Goal: Check status: Check status

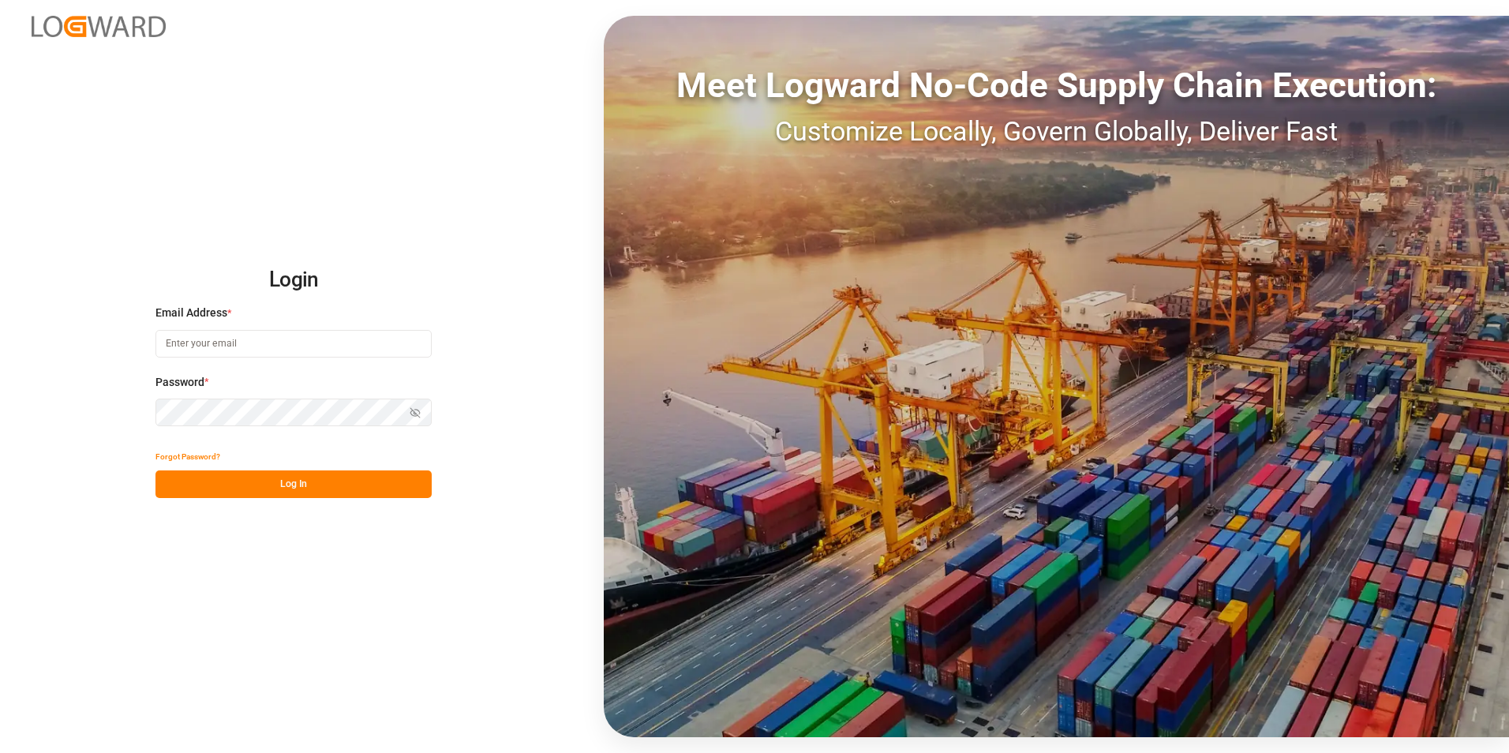
type input "[PERSON_NAME][EMAIL_ADDRESS][PERSON_NAME][DOMAIN_NAME]"
click at [271, 481] on button "Log In" at bounding box center [294, 485] width 276 height 28
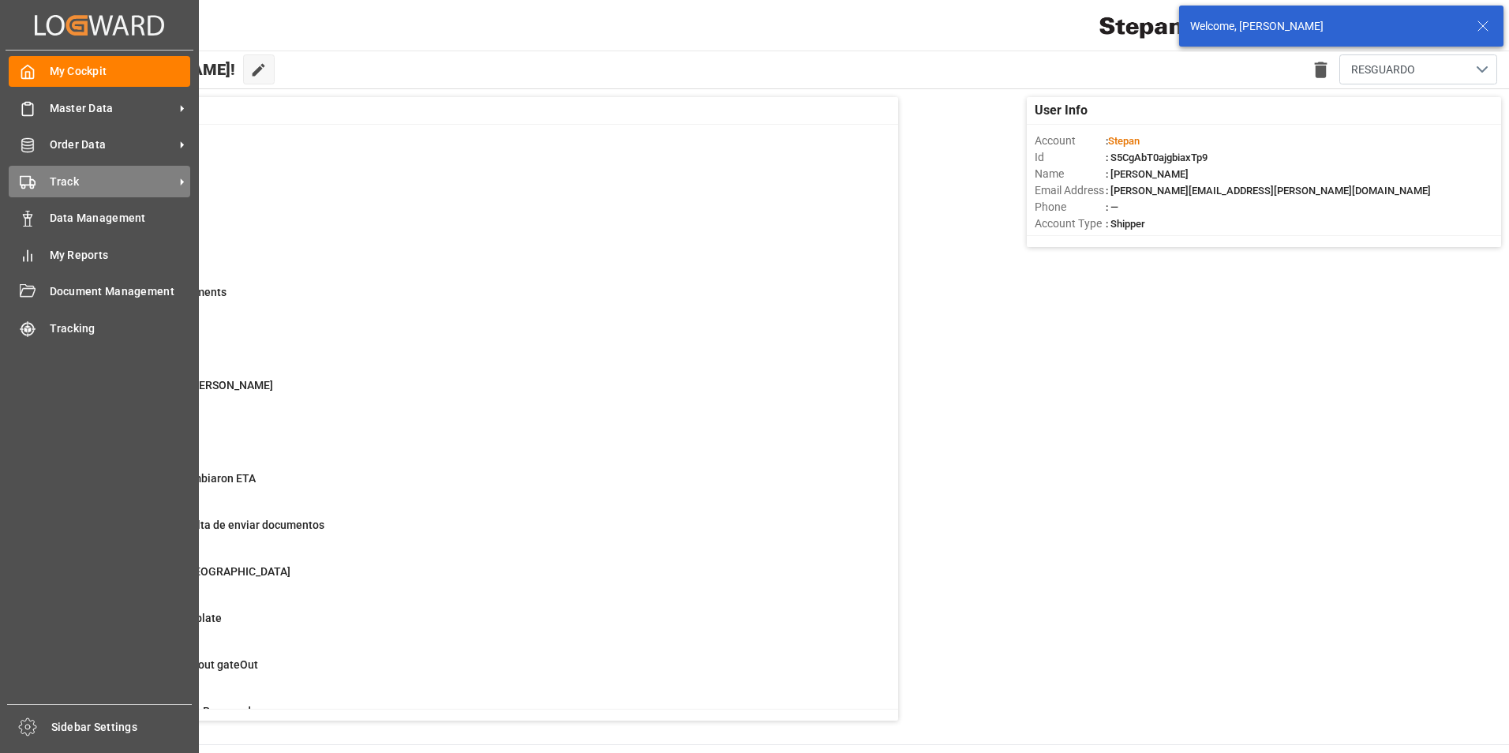
click at [77, 185] on span "Track" at bounding box center [112, 182] width 125 height 17
click at [71, 171] on div "Track Track" at bounding box center [100, 181] width 182 height 31
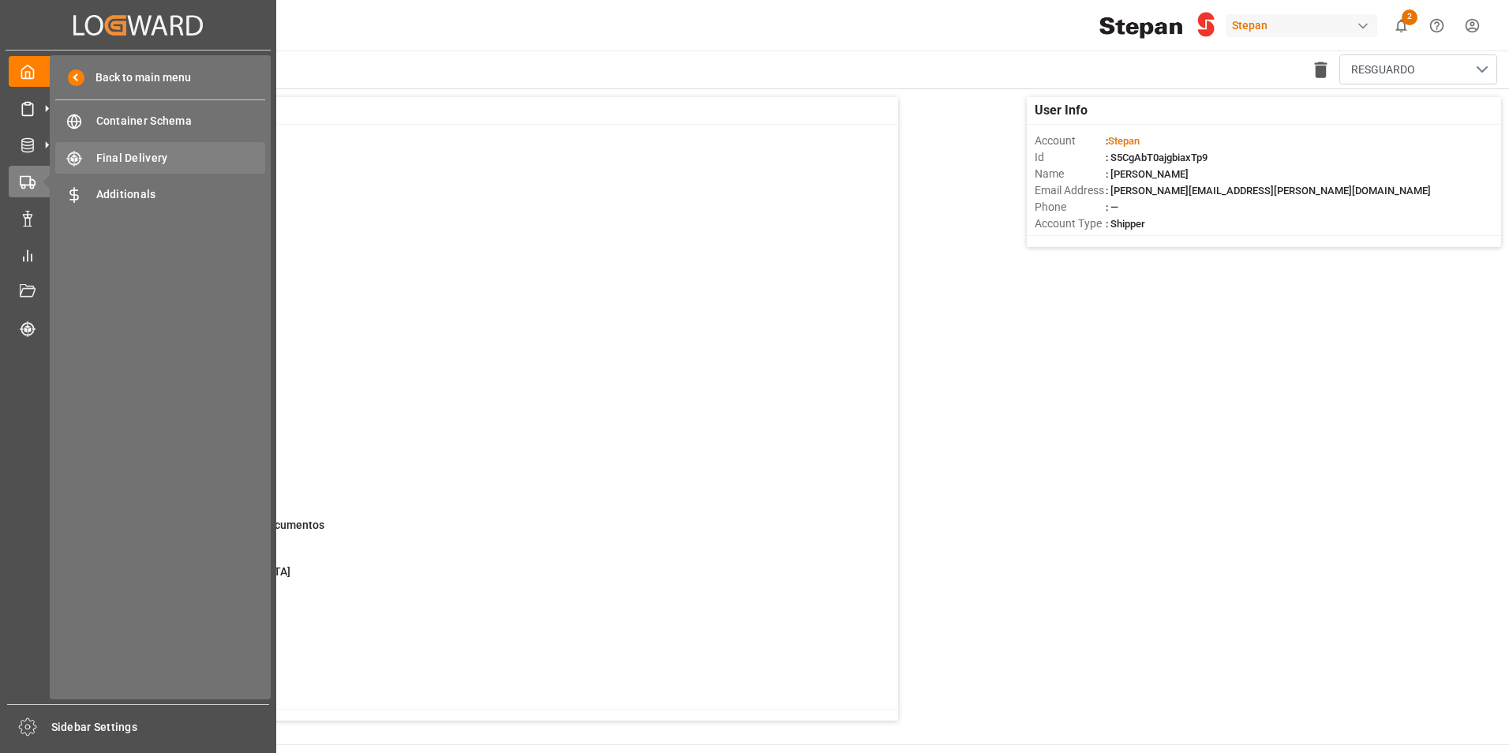
click at [166, 159] on span "Final Delivery" at bounding box center [181, 158] width 170 height 17
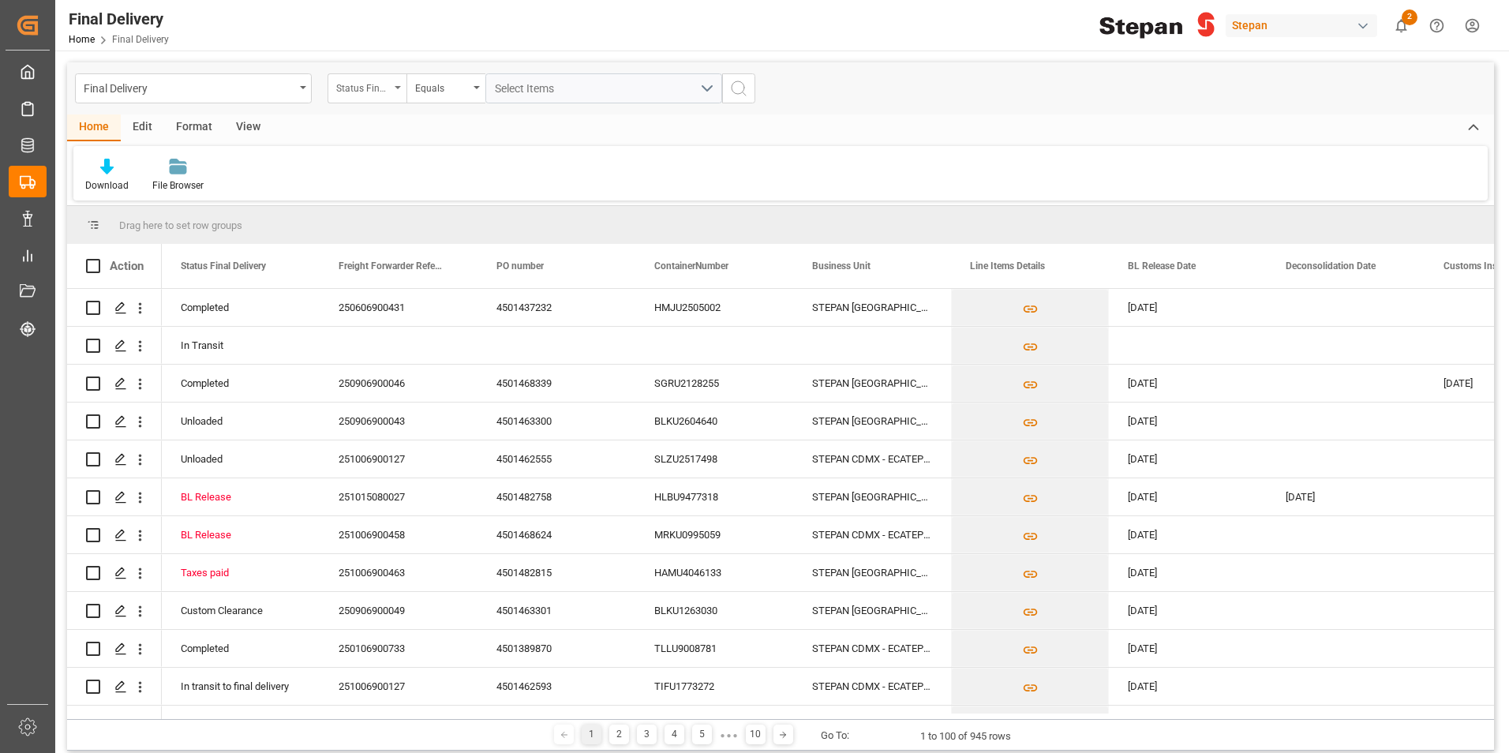
click at [396, 95] on div "Status Final Delivery" at bounding box center [367, 88] width 79 height 30
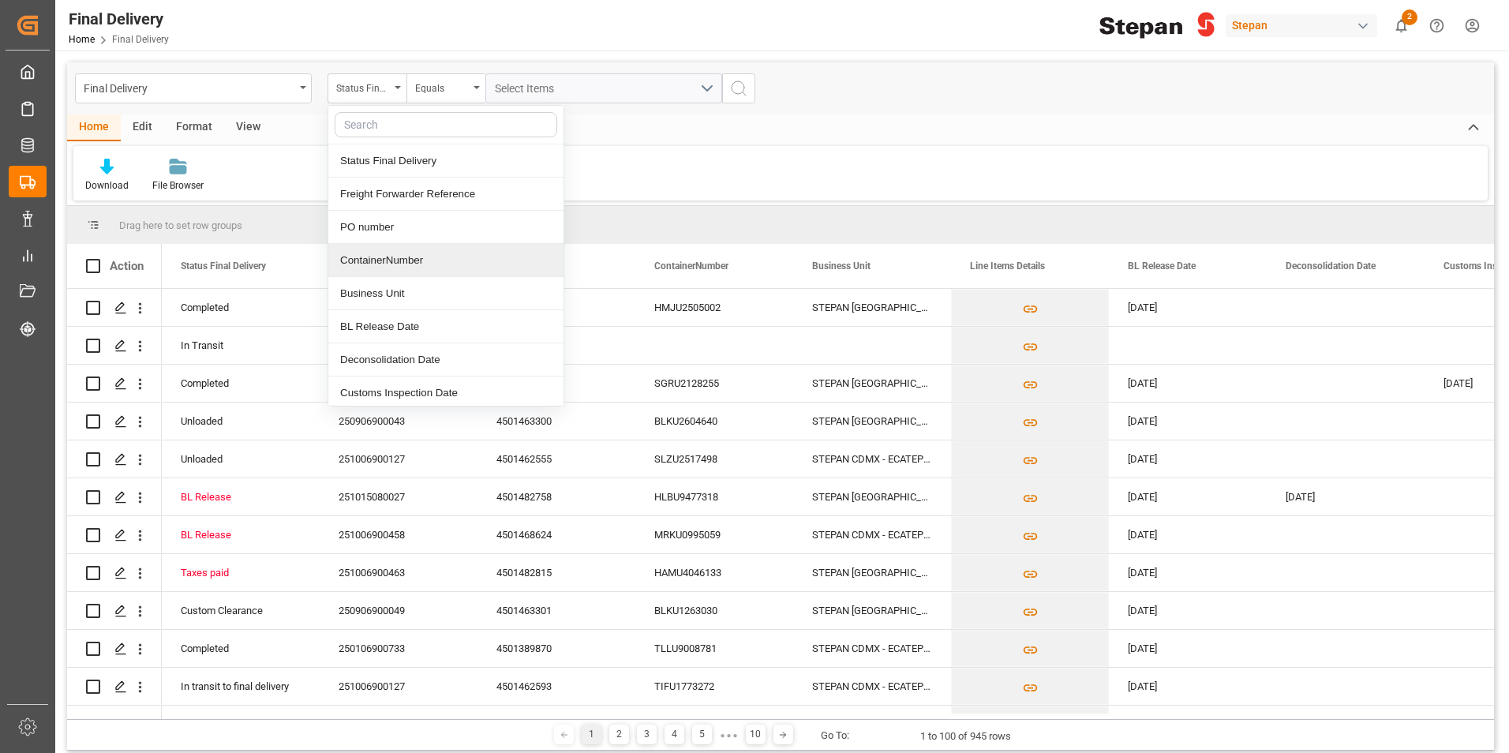
click at [430, 256] on div "ContainerNumber" at bounding box center [445, 260] width 235 height 33
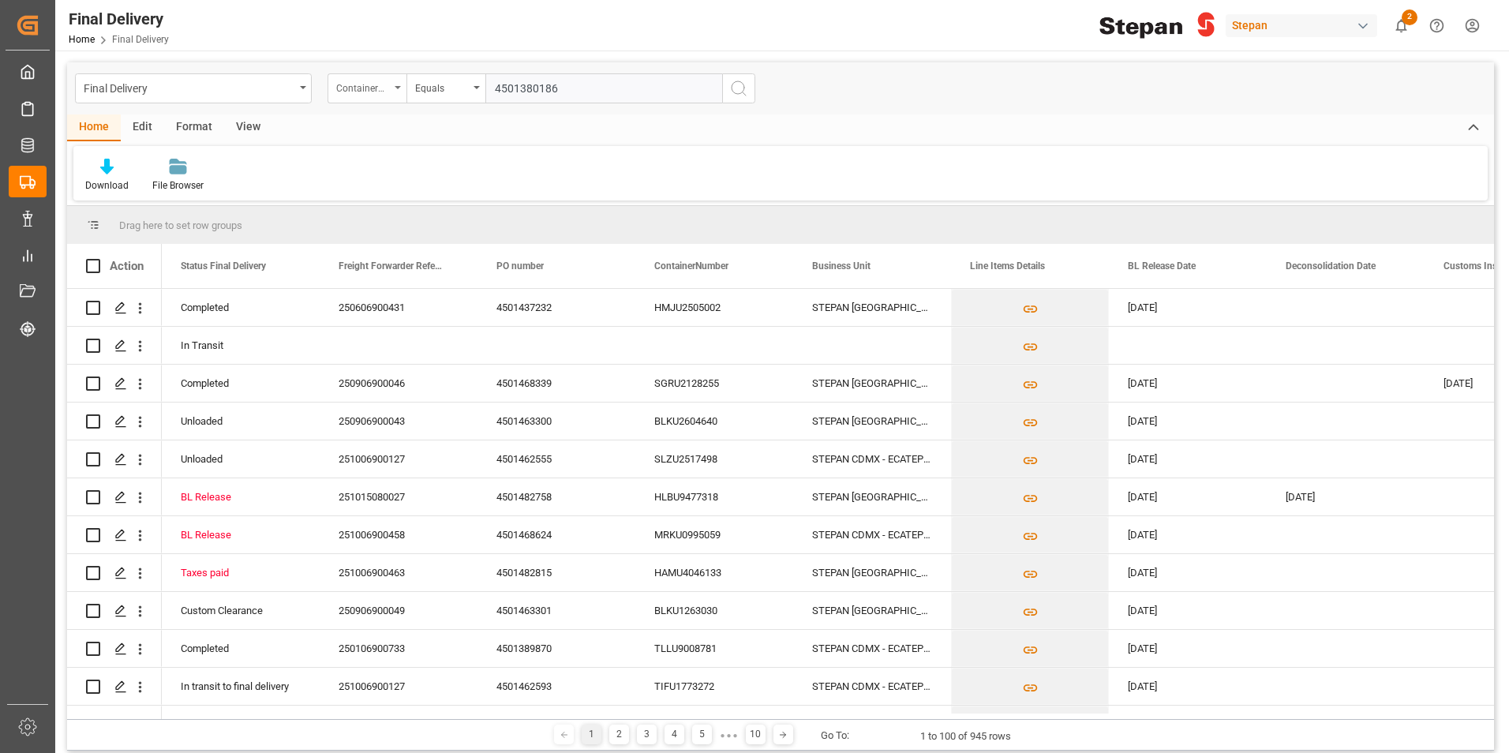
type input "4501380186"
click at [400, 91] on div "ContainerNumber" at bounding box center [367, 88] width 79 height 30
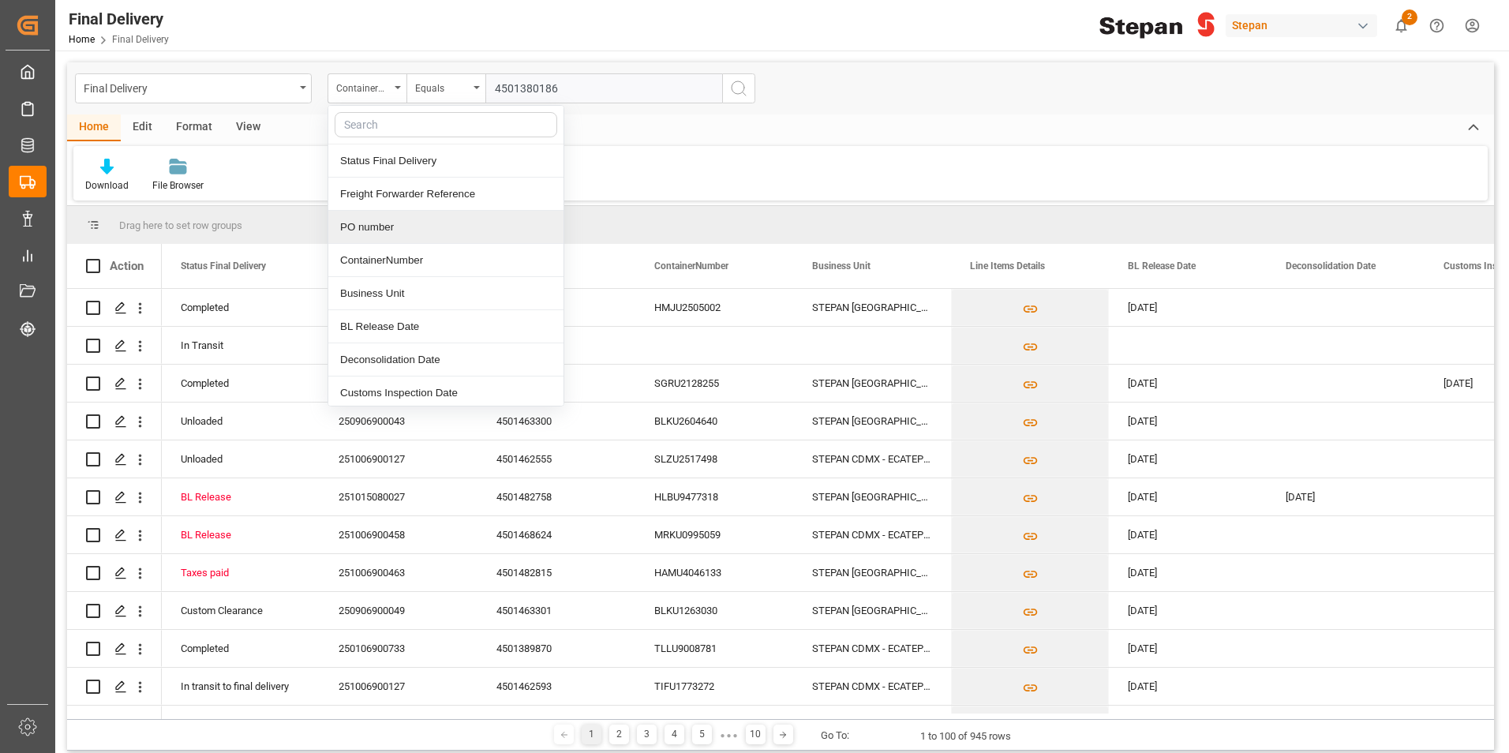
click at [403, 230] on div "PO number" at bounding box center [445, 227] width 235 height 33
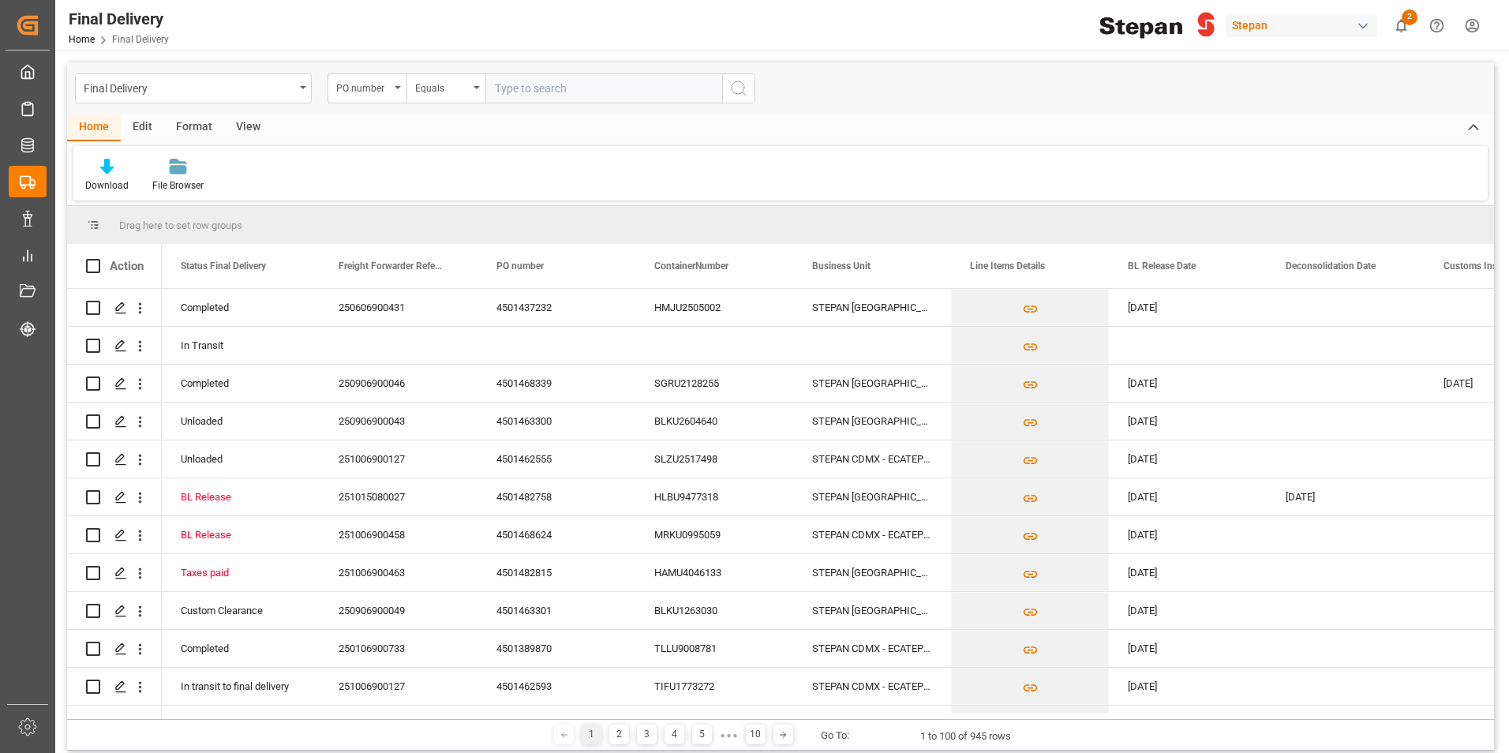
click at [552, 103] on div "Final Delivery PO number Equals" at bounding box center [780, 88] width 1427 height 52
click at [552, 99] on input "text" at bounding box center [604, 88] width 237 height 30
paste input "4501380186"
type input "4501380186"
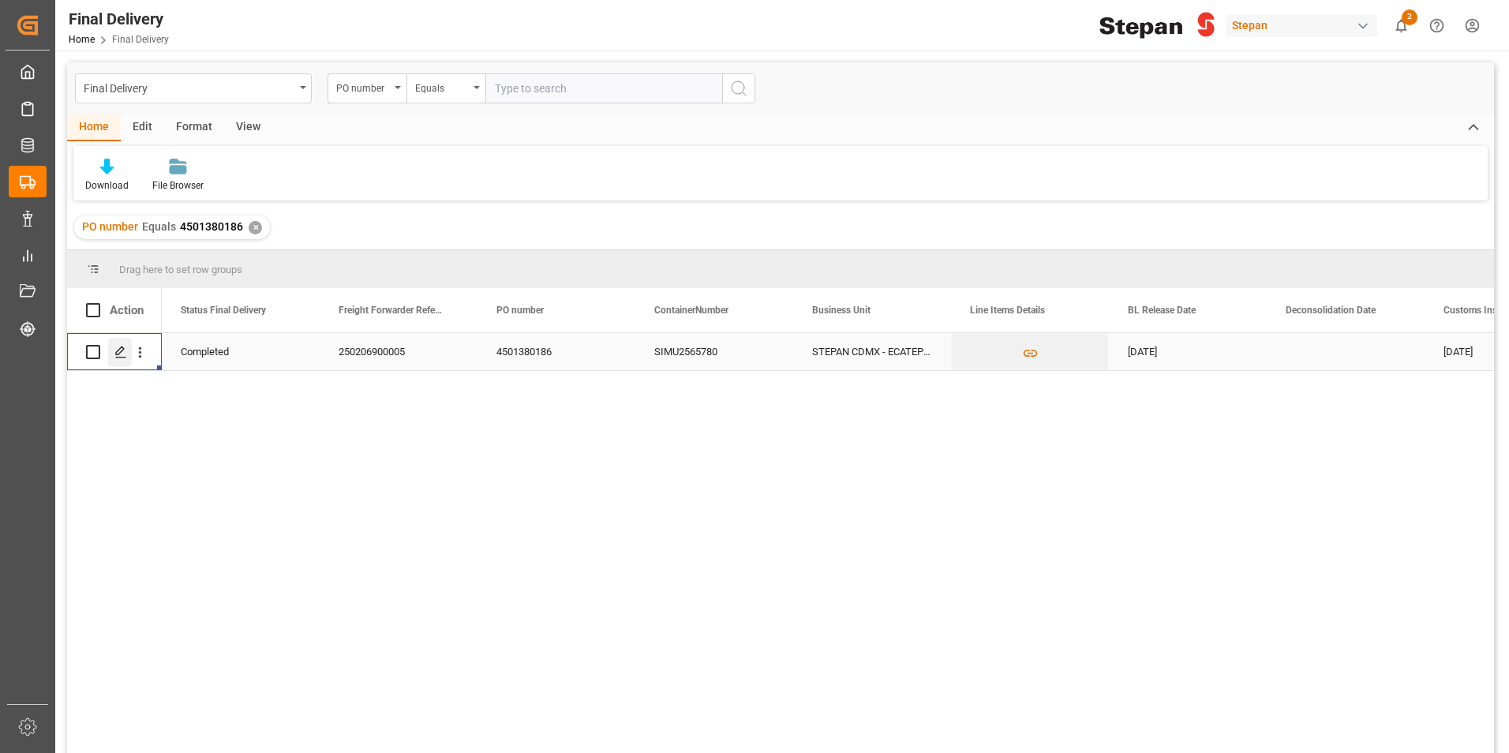
click at [118, 352] on icon "Press SPACE to select this row." at bounding box center [120, 352] width 13 height 13
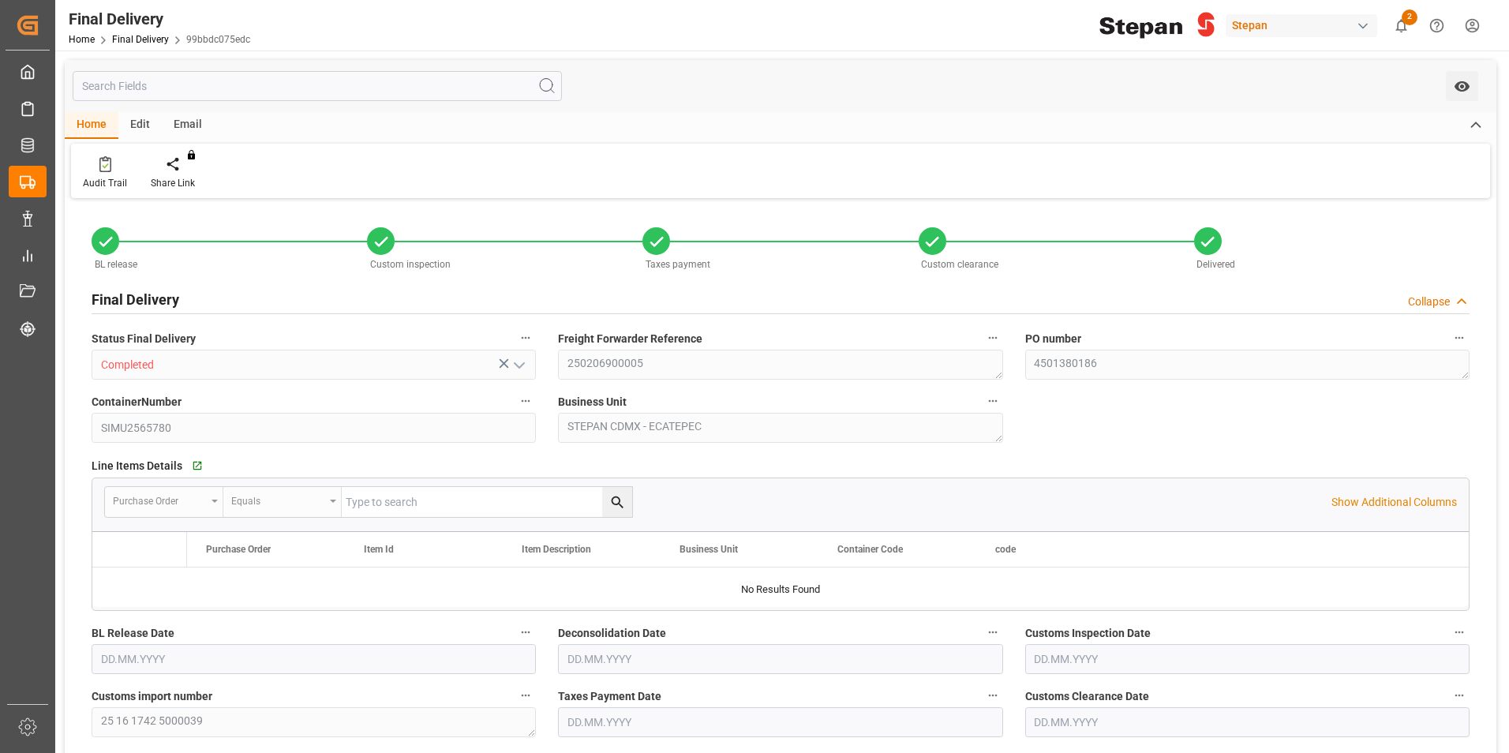
type input "[DATE]"
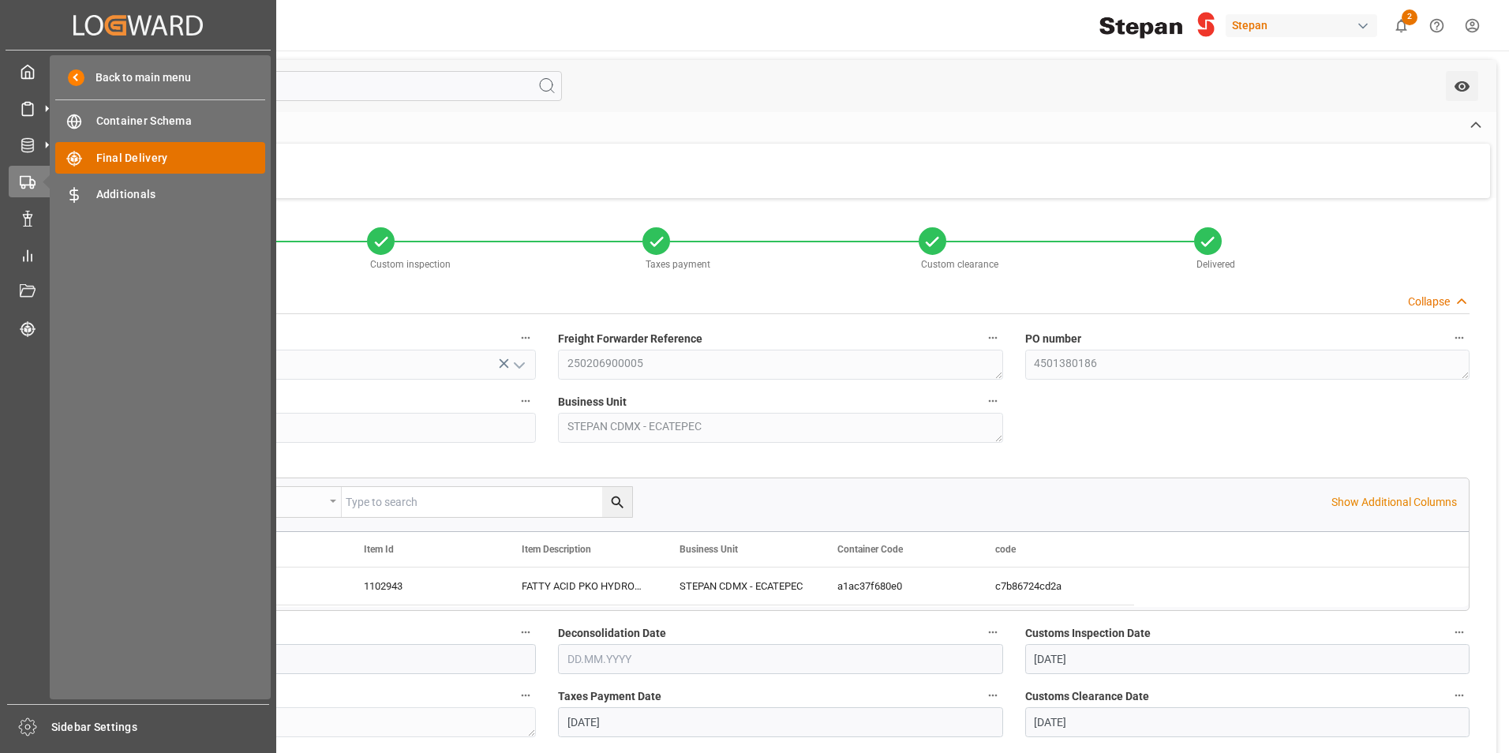
click at [100, 160] on span "Final Delivery" at bounding box center [181, 158] width 170 height 17
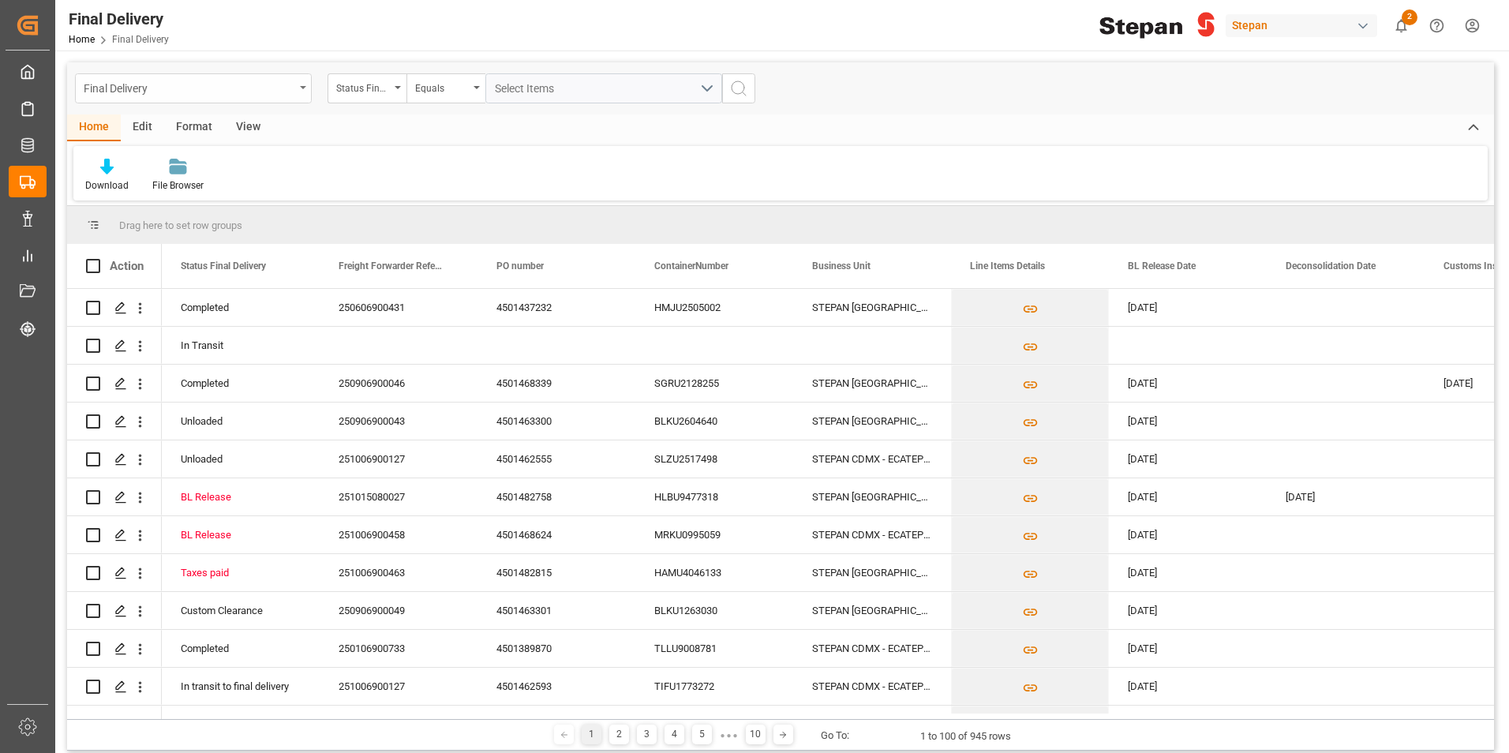
click at [295, 99] on div "Final Delivery" at bounding box center [193, 88] width 237 height 30
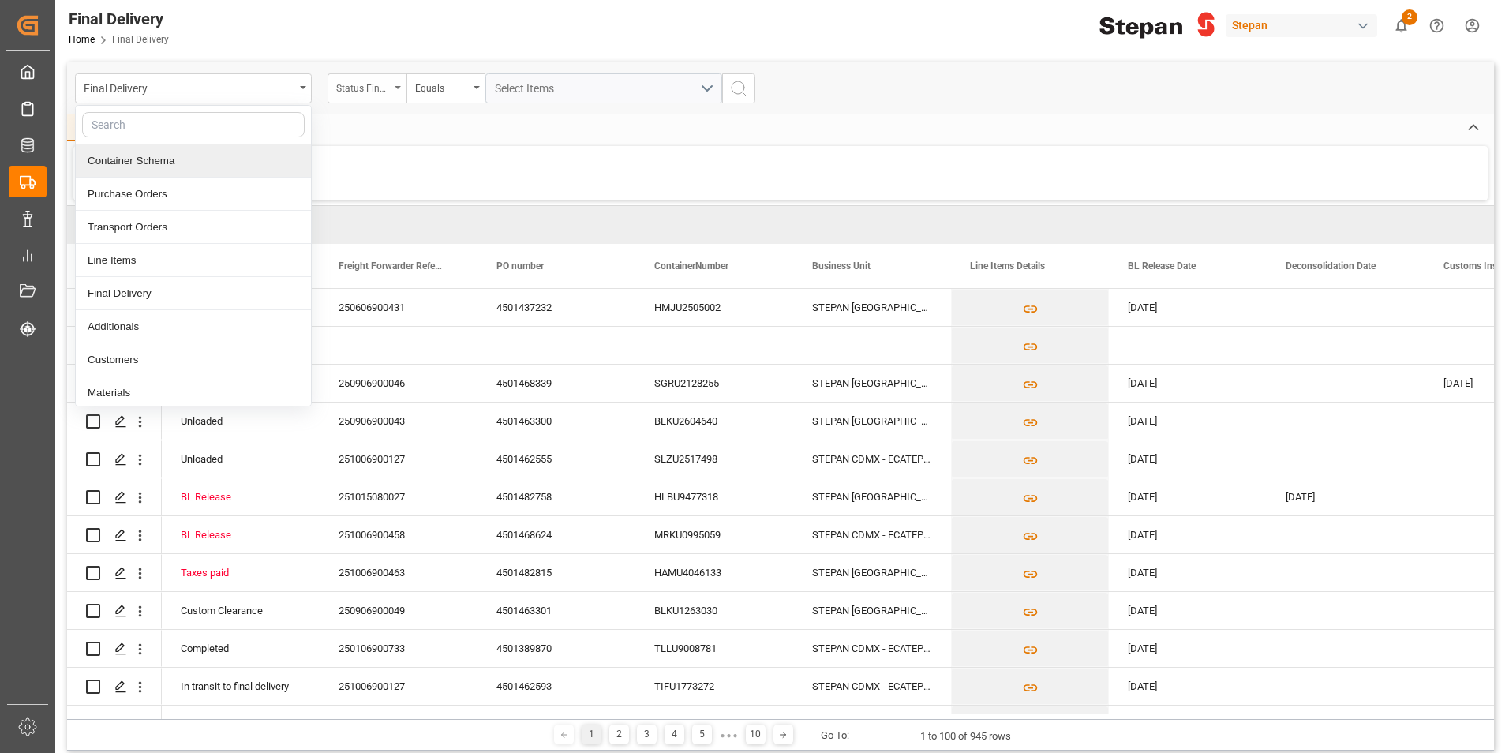
click at [373, 89] on div "Status Final Delivery" at bounding box center [363, 86] width 54 height 18
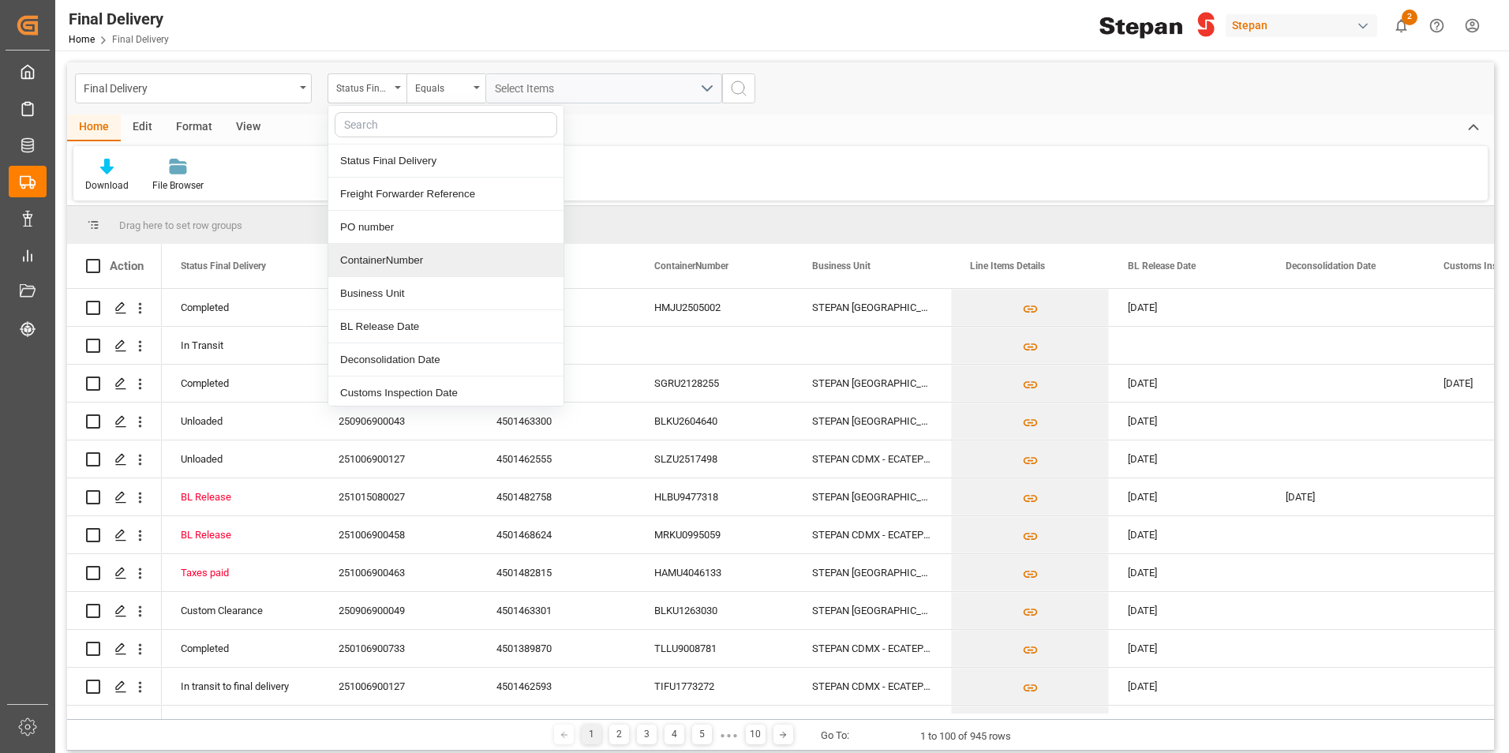
click at [381, 258] on div "ContainerNumber" at bounding box center [445, 260] width 235 height 33
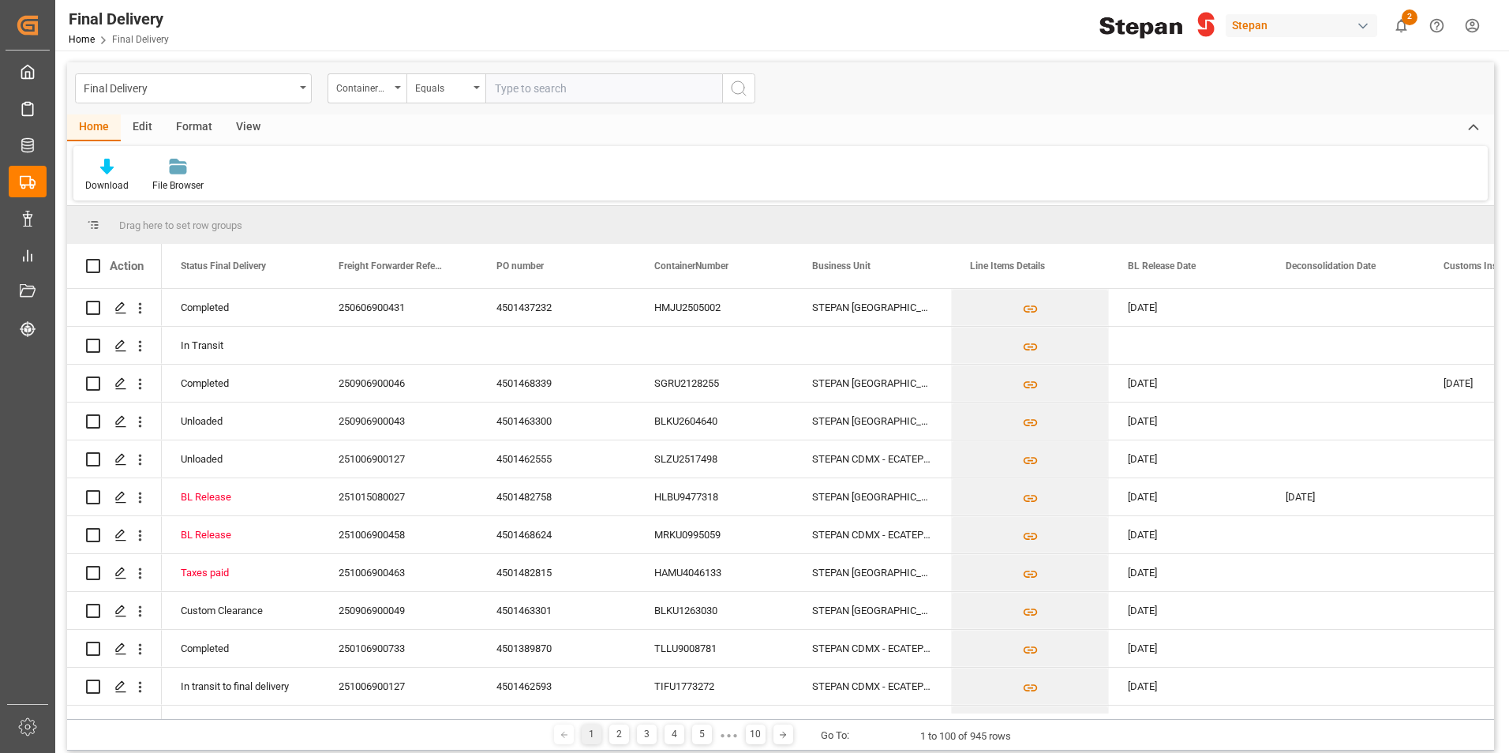
click at [541, 95] on input "text" at bounding box center [604, 88] width 237 height 30
type input "SIMU2514715"
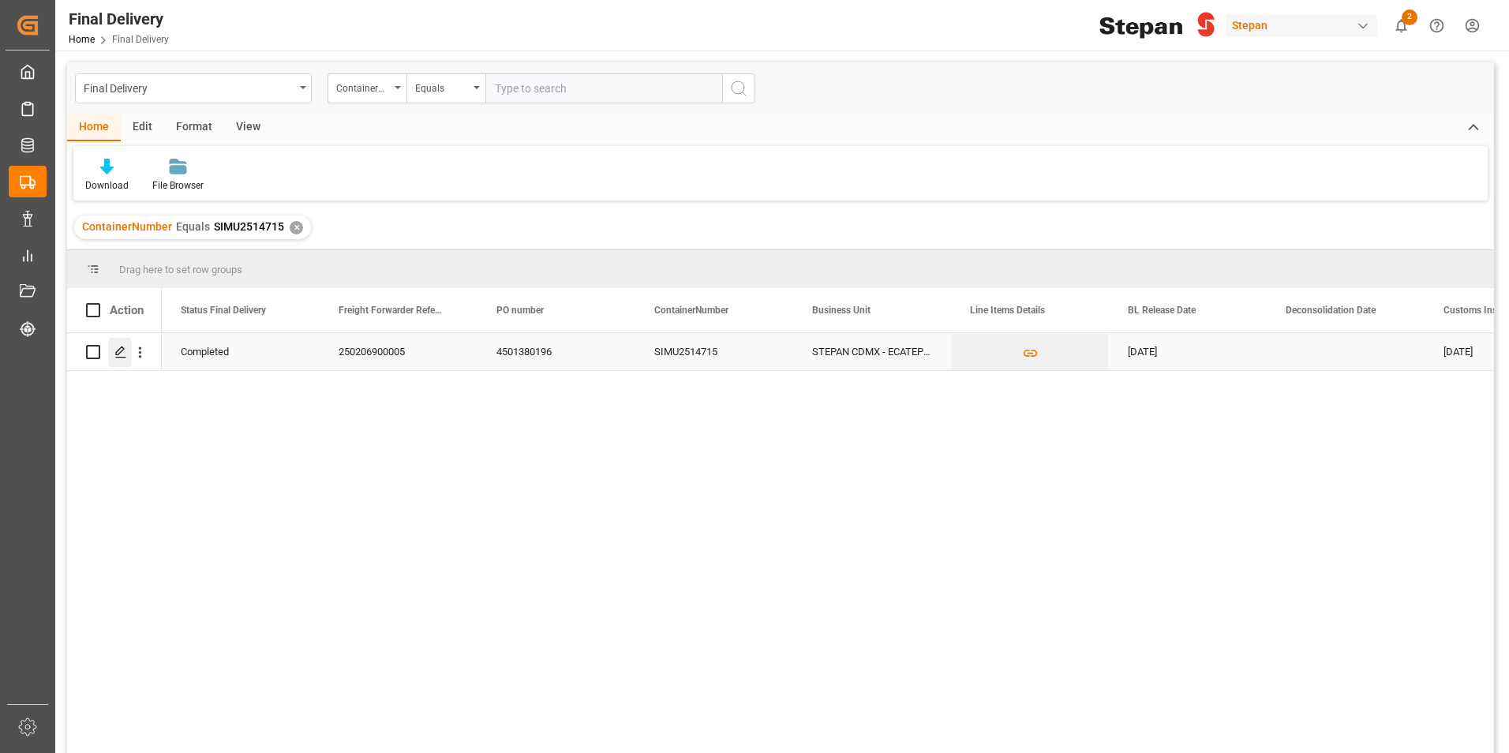
click at [118, 352] on icon "Press SPACE to select this row." at bounding box center [120, 352] width 13 height 13
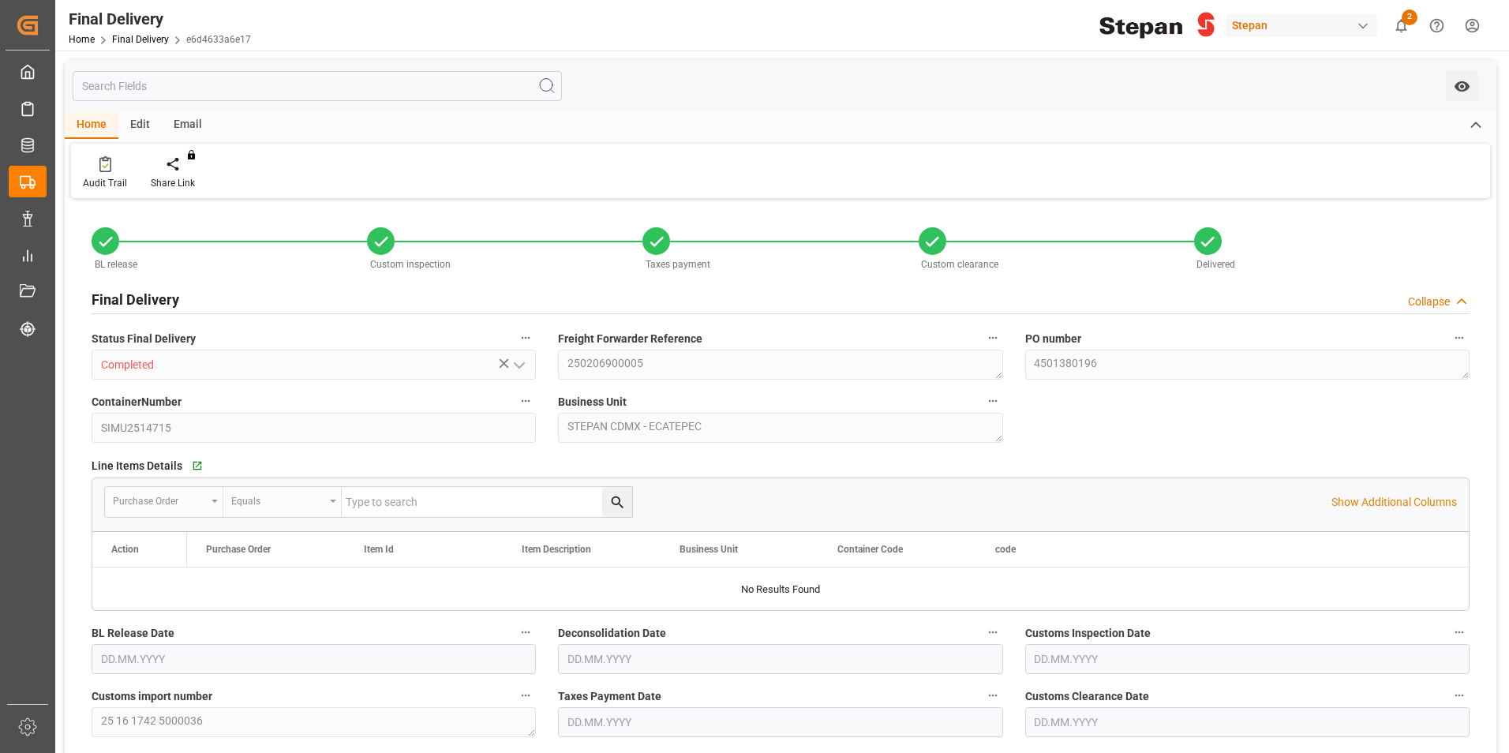
type input "[DATE]"
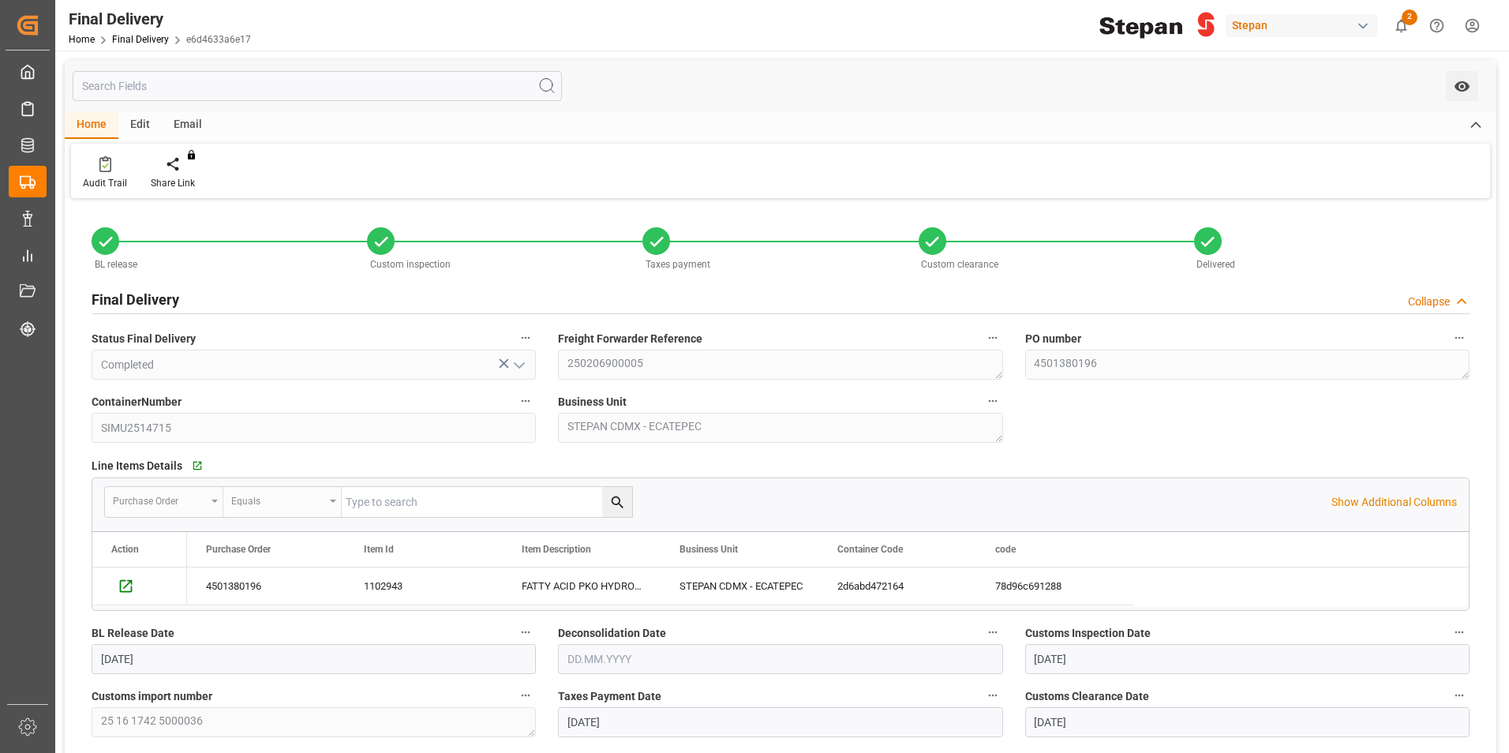
click at [1014, 367] on div "PO number 4501380196" at bounding box center [1247, 353] width 467 height 63
